Goal: Communication & Community: Ask a question

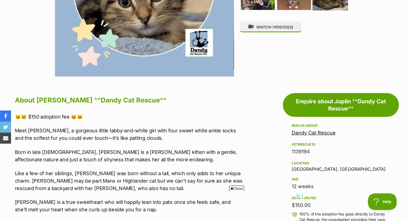
scroll to position [236, 0]
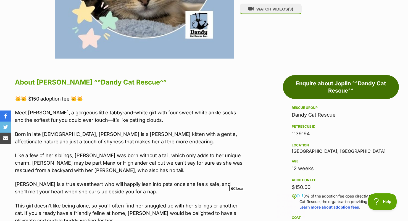
click at [329, 96] on link "Enquire about Joplin ^^Dandy Cat Rescue^^" at bounding box center [341, 87] width 116 height 24
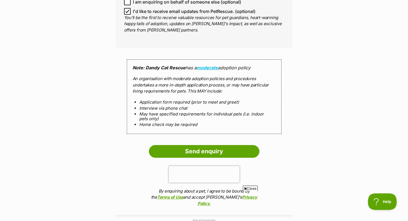
scroll to position [510, 0]
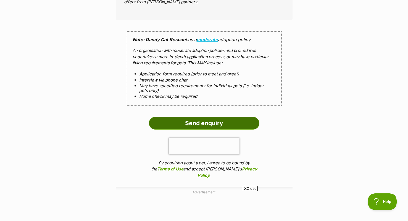
click at [218, 121] on input "Send enquiry" at bounding box center [204, 123] width 111 height 13
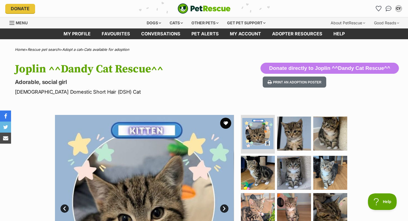
scroll to position [95, 0]
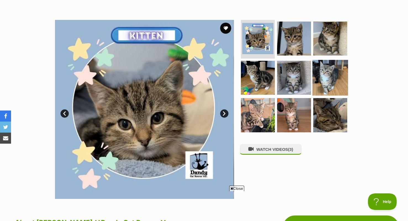
click at [335, 76] on img at bounding box center [331, 78] width 36 height 36
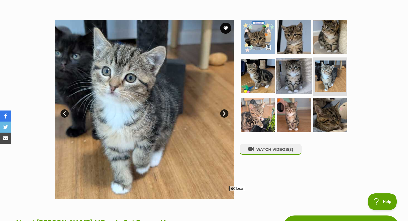
click at [294, 69] on img at bounding box center [295, 76] width 36 height 36
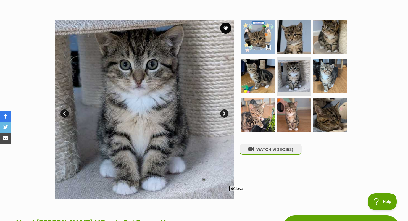
click at [236, 191] on span "Close" at bounding box center [237, 189] width 15 height 6
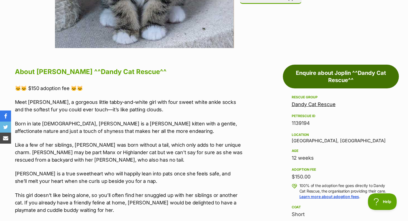
scroll to position [246, 0]
click at [333, 86] on link "Enquire about Joplin ^^Dandy Cat Rescue^^" at bounding box center [341, 77] width 116 height 24
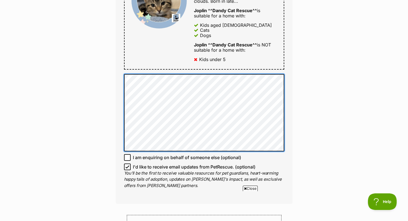
scroll to position [327, 0]
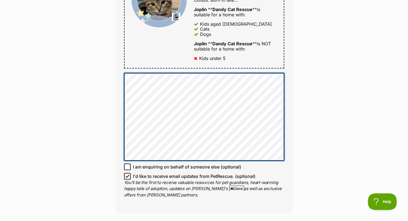
click at [118, 113] on div "Full name Chloe Yue Email We require this to be able to send you communications…" at bounding box center [204, 15] width 177 height 396
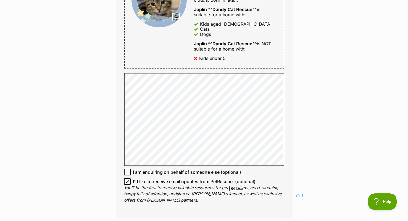
scroll to position [329, 0]
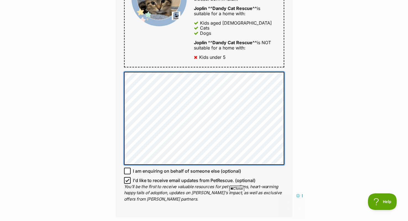
click at [123, 148] on div "Full name Chloe Yue Email We require this to be able to send you communications…" at bounding box center [204, 17] width 177 height 402
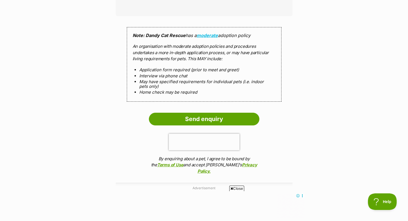
scroll to position [566, 0]
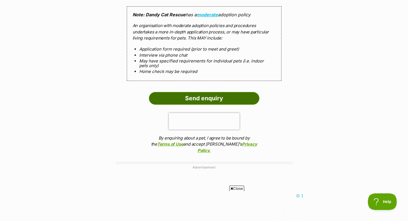
click at [177, 97] on input "Send enquiry" at bounding box center [204, 98] width 111 height 13
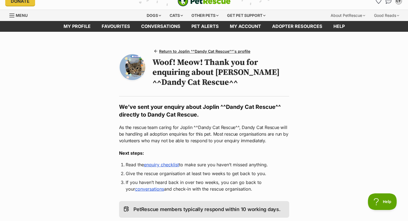
scroll to position [19, 0]
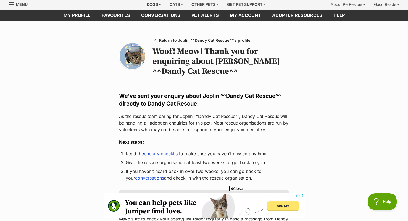
click at [235, 190] on span "Close" at bounding box center [237, 189] width 15 height 6
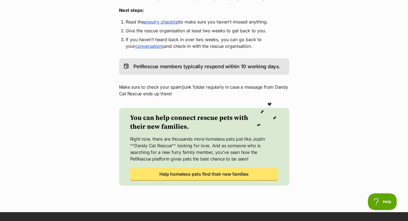
scroll to position [119, 0]
